Goal: Information Seeking & Learning: Learn about a topic

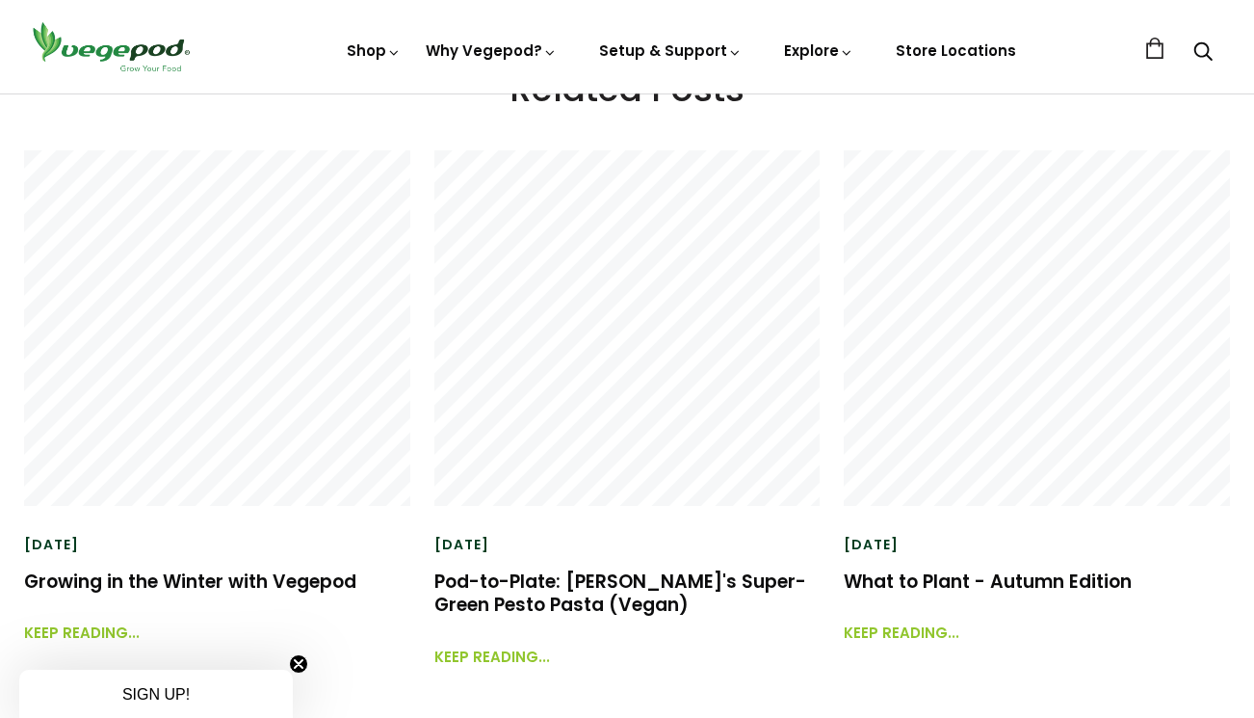
scroll to position [4720, 0]
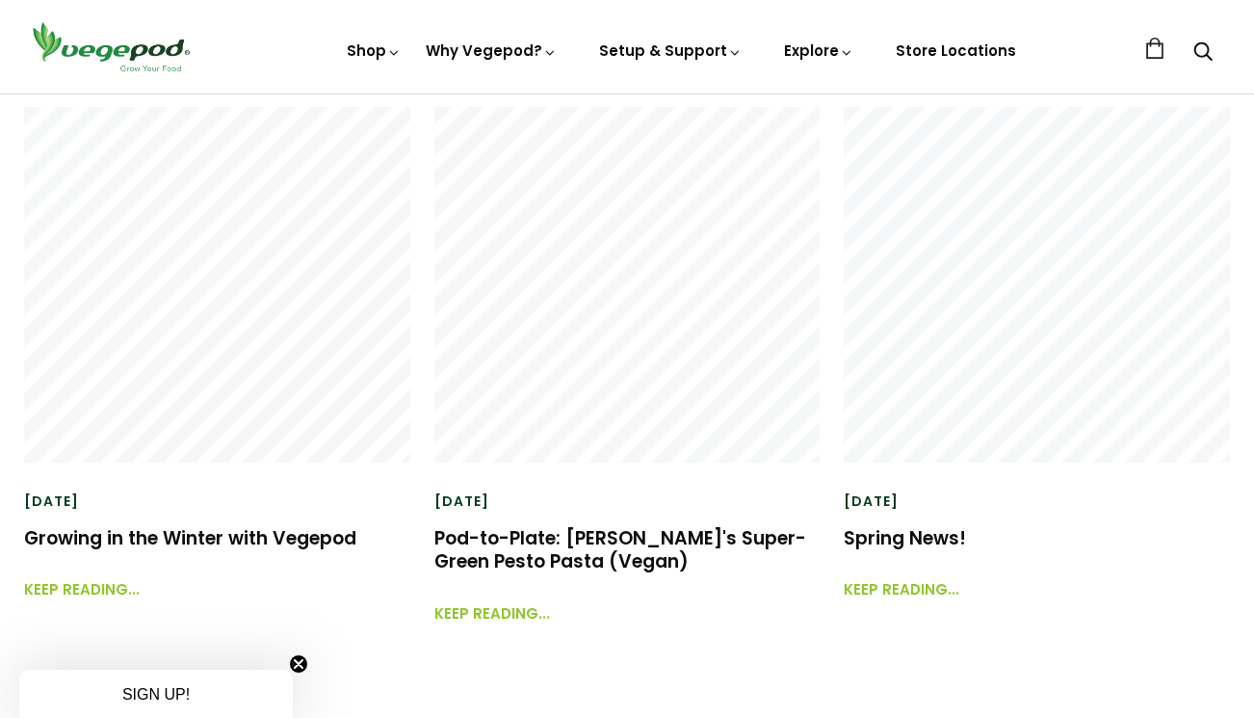
scroll to position [2483, 0]
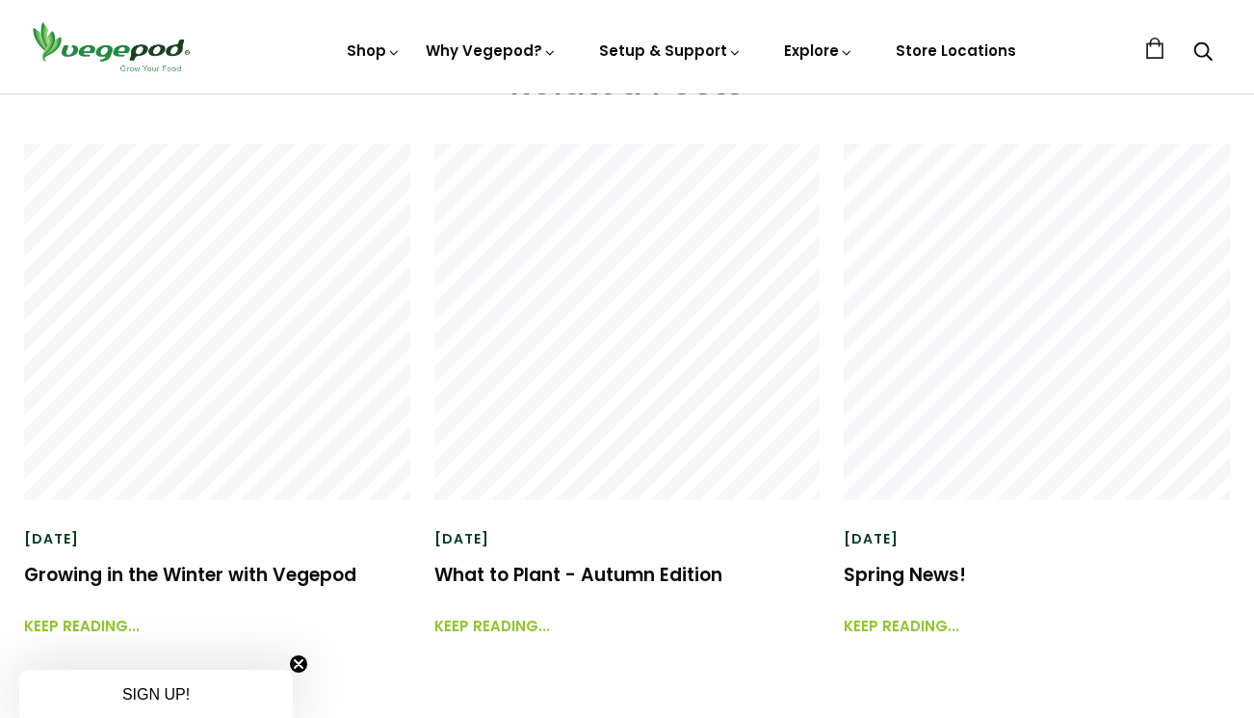
scroll to position [4328, 0]
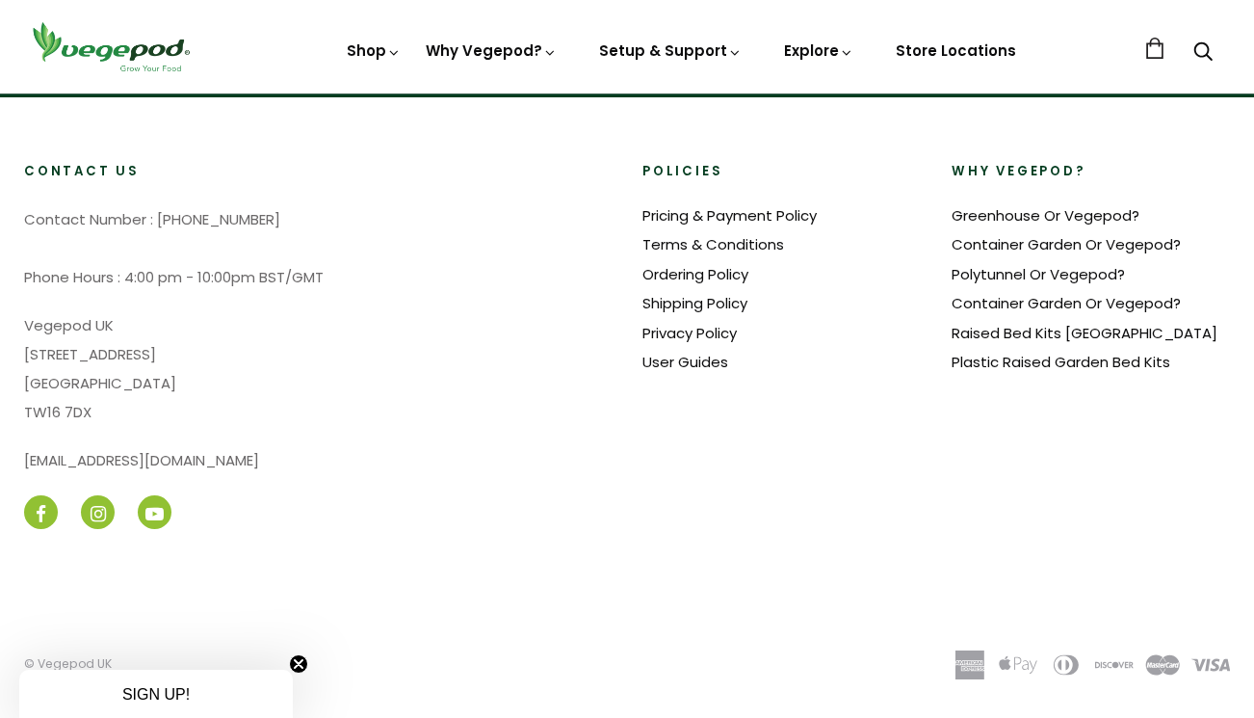
scroll to position [4035, 0]
